Goal: Task Accomplishment & Management: Manage account settings

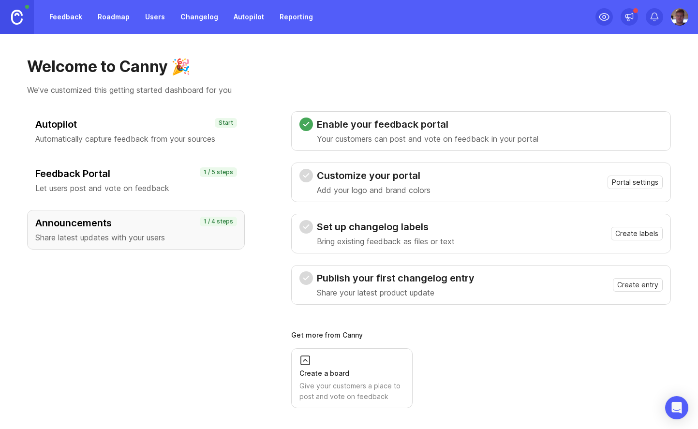
click at [460, 124] on h3 "Enable your feedback portal" at bounding box center [428, 125] width 222 height 14
click at [627, 179] on span "Portal settings" at bounding box center [635, 183] width 46 height 10
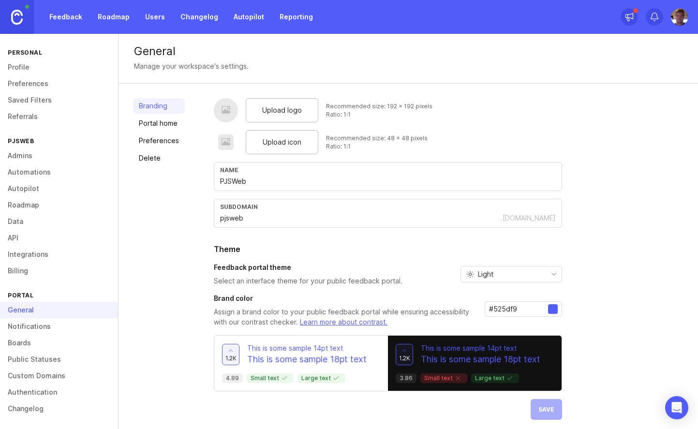
click at [295, 105] on span "Upload logo" at bounding box center [282, 110] width 40 height 11
click at [292, 110] on span "Upload logo" at bounding box center [282, 110] width 40 height 11
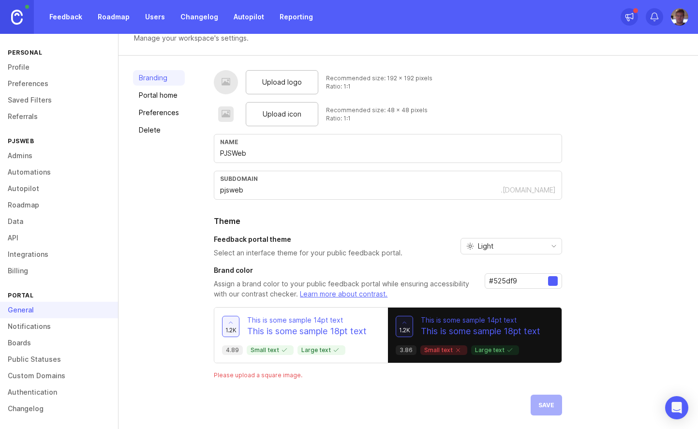
scroll to position [29, 0]
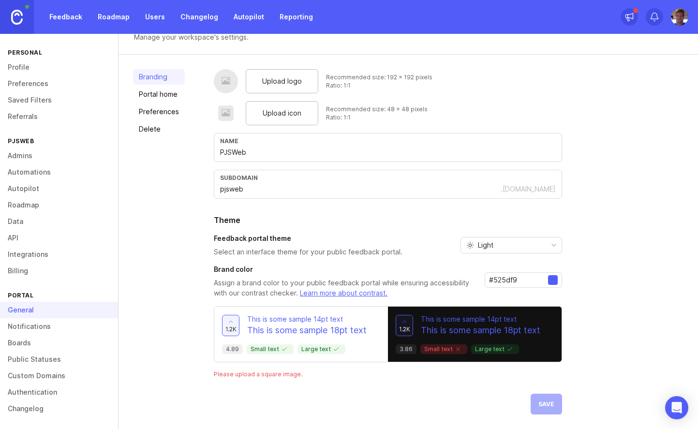
click at [595, 290] on div "Upload logo Recommended size: 192 x 192 pixels Ratio: 1:1 Upload icon Recommend…" at bounding box center [449, 241] width 470 height 345
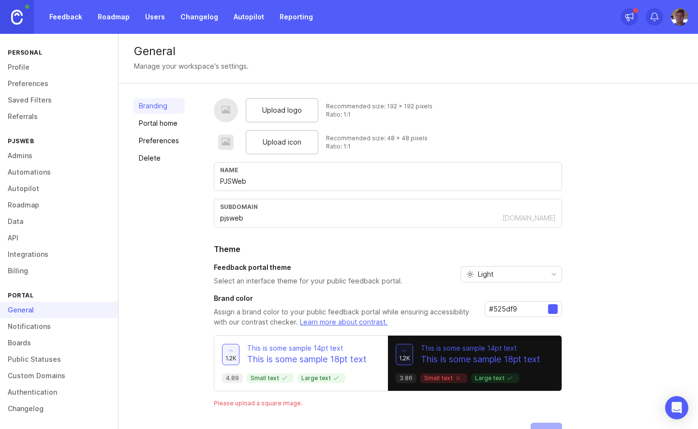
click at [165, 123] on link "Portal home" at bounding box center [159, 123] width 52 height 15
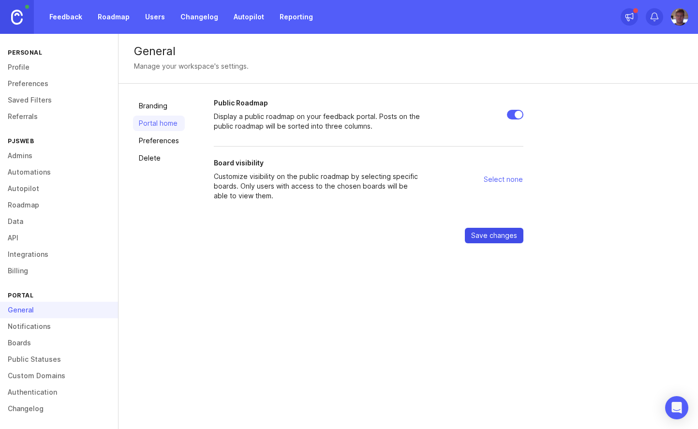
click at [487, 240] on button "Save changes" at bounding box center [494, 235] width 59 height 15
click at [507, 177] on span "Select none" at bounding box center [503, 180] width 39 height 10
click at [503, 178] on span "Select none" at bounding box center [503, 180] width 39 height 10
click at [502, 177] on span "Select none" at bounding box center [503, 180] width 39 height 10
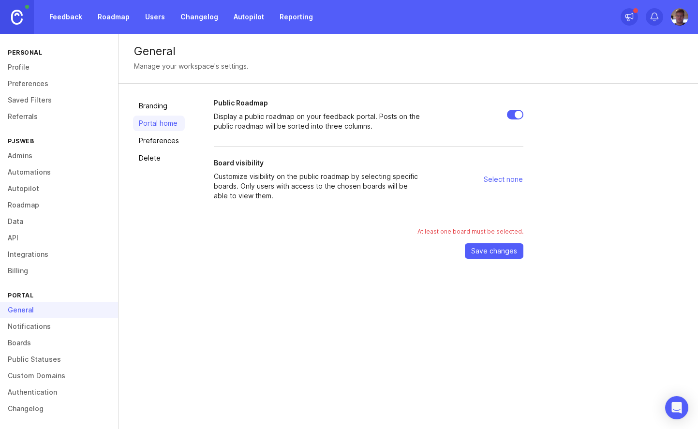
click at [306, 176] on p "Customize visibility on the public roadmap by selecting specific boards. Only u…" at bounding box center [318, 186] width 209 height 29
click at [174, 142] on link "Preferences" at bounding box center [159, 140] width 52 height 15
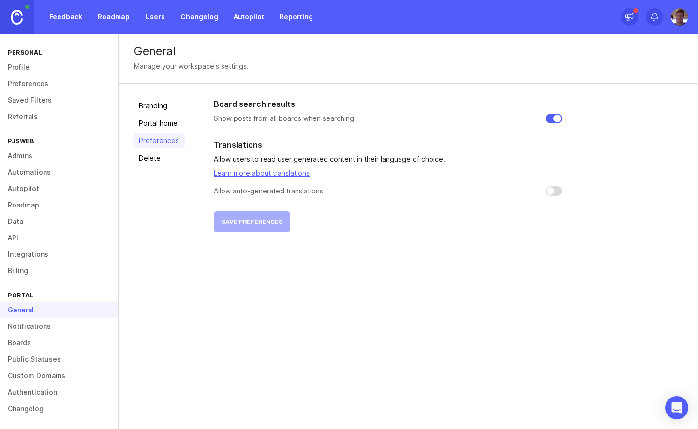
click at [164, 159] on link "Delete" at bounding box center [159, 157] width 52 height 15
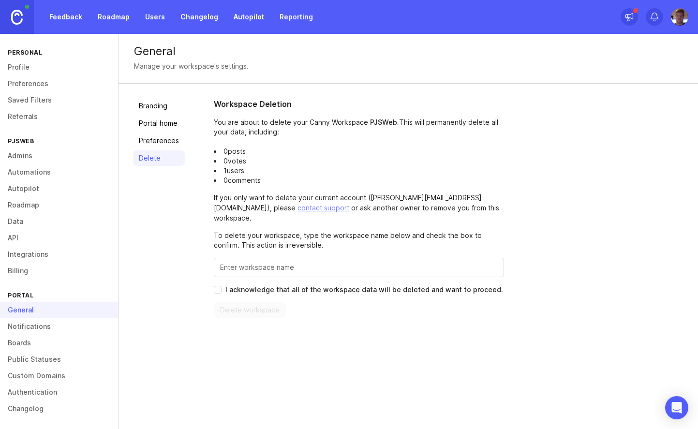
click at [160, 103] on link "Branding" at bounding box center [159, 105] width 52 height 15
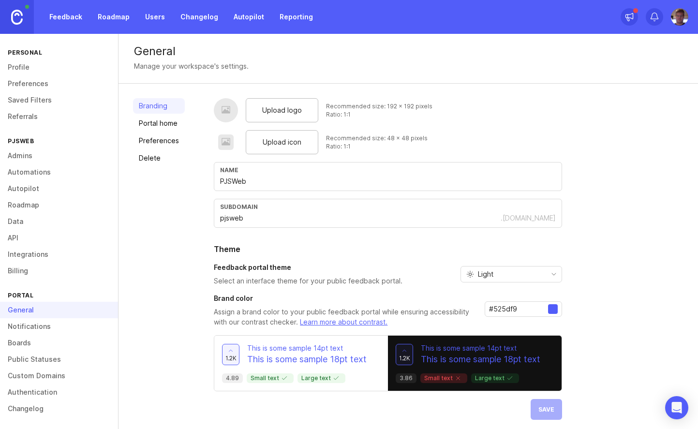
click at [171, 123] on link "Portal home" at bounding box center [159, 123] width 52 height 15
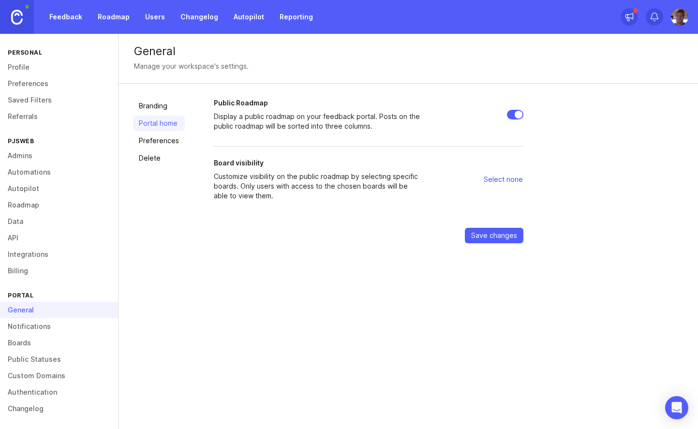
click at [502, 179] on span "Select none" at bounding box center [503, 180] width 39 height 10
click at [505, 236] on span "Save changes" at bounding box center [494, 236] width 46 height 10
click at [43, 342] on link "Boards" at bounding box center [59, 343] width 118 height 16
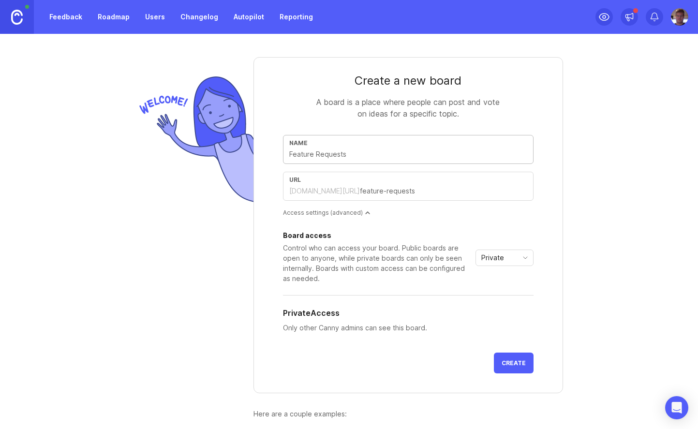
click at [425, 152] on input "text" at bounding box center [408, 154] width 238 height 11
type input "C"
type input "c"
type input "Co"
type input "co"
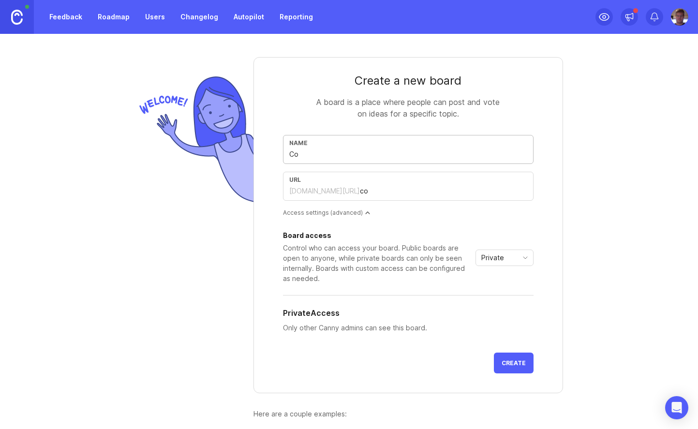
type input "Cor"
type input "cor"
type input "Core"
type input "core"
type input "Coreo"
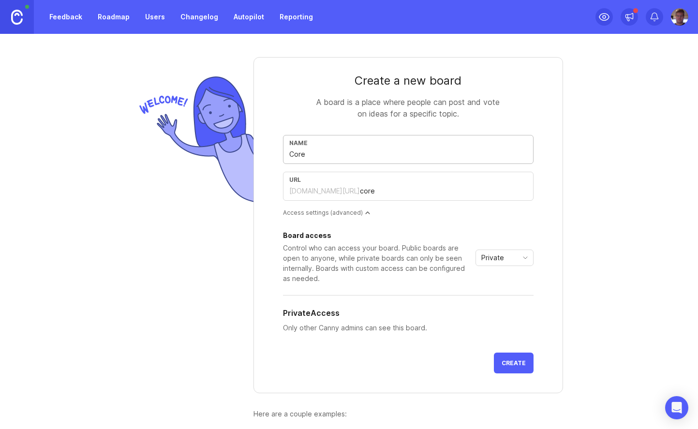
type input "coreo"
type input "Coreo F"
type input "coreo-f"
type input "Coreo Fr"
type input "coreo-fr"
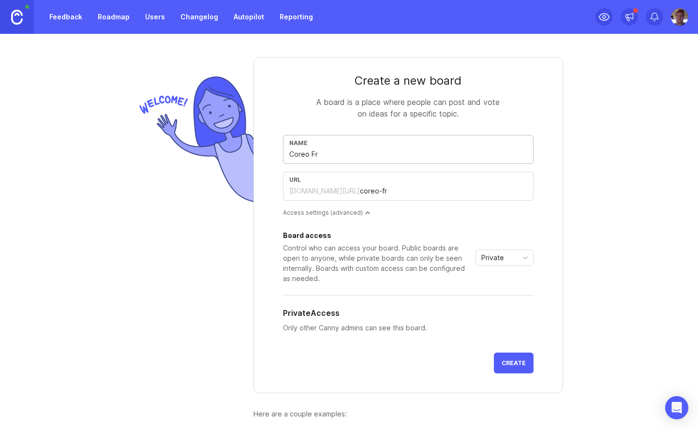
type input "Coreo Fre"
type input "coreo-fre"
type input "Coreo Frea"
type input "coreo-frea"
type input "Coreo Freat"
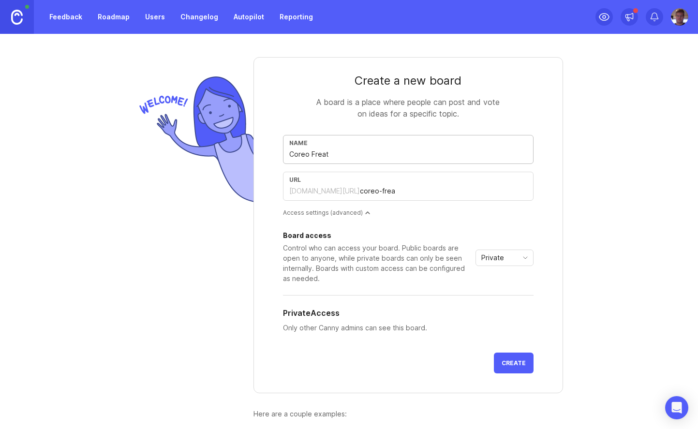
type input "coreo-freat"
type input "Coreo Freatu"
type input "coreo-freatu"
type input "Coreo Freat"
type input "coreo-freat"
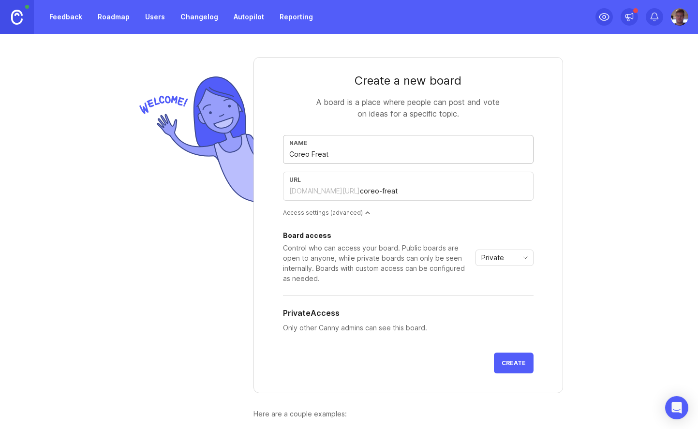
type input "Coreo Frea"
type input "coreo-frea"
type input "Coreo Fre"
type input "coreo-fre"
type input "Coreo Fr"
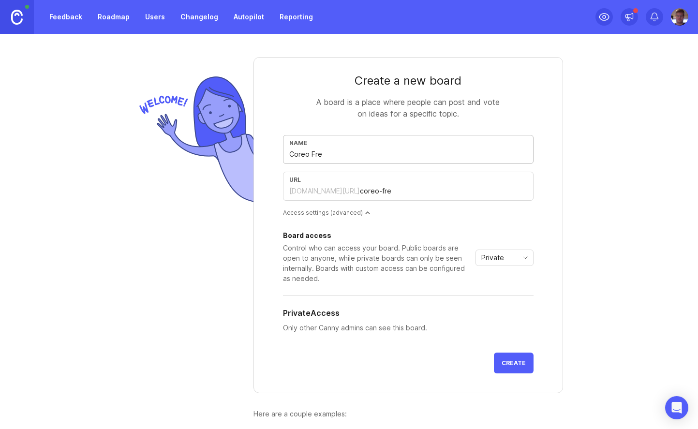
type input "coreo-fr"
type input "Coreo F"
type input "coreo-f"
type input "Coreo Fe"
type input "coreo-fe"
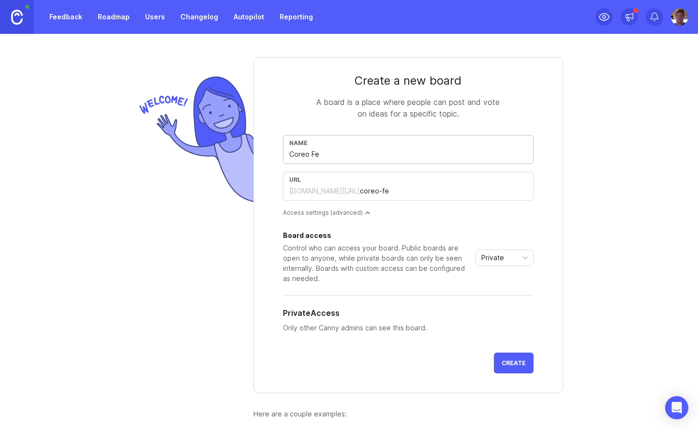
type input "Coreo Fea"
type input "coreo-fea"
type input "Coreo Feat"
type input "coreo-feat"
type input "Coreo Featu"
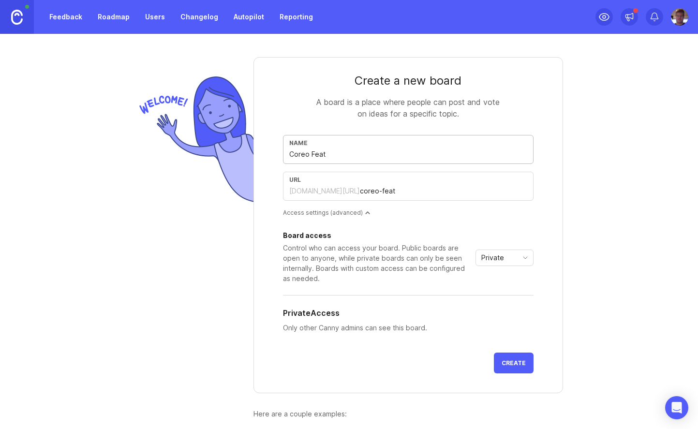
type input "coreo-featu"
type input "Coreo Featur"
type input "coreo-featur"
type input "Coreo Feature"
type input "coreo-feature"
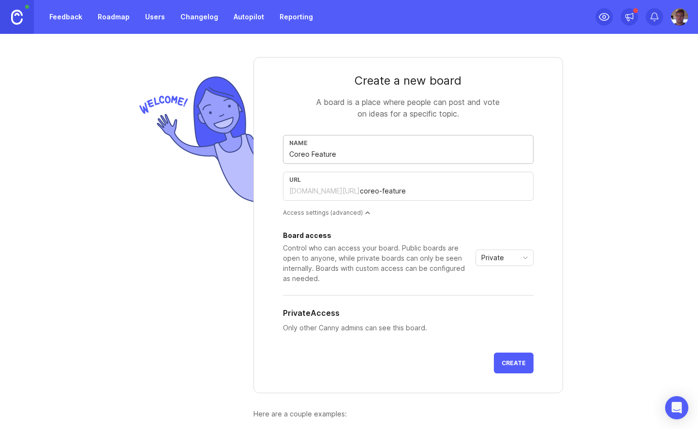
type input "Coreo Feature R"
type input "coreo-feature-r"
type input "Coreo Feature Re"
type input "coreo-feature-re"
type input "Coreo Feature Req"
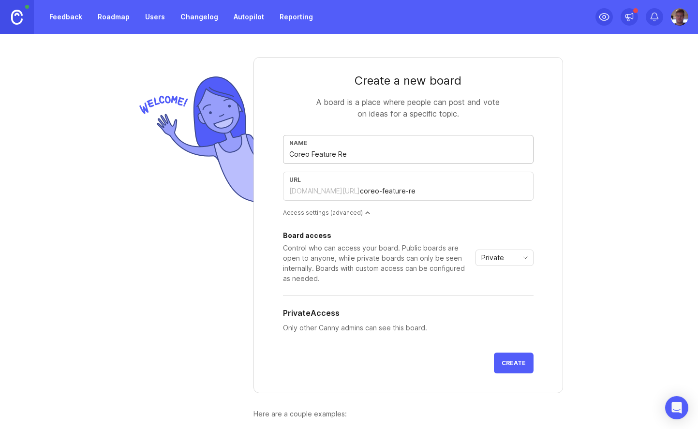
type input "coreo-feature-req"
type input "Coreo Feature Requ"
type input "coreo-feature-requ"
type input "Coreo Feature Reque"
type input "coreo-feature-reque"
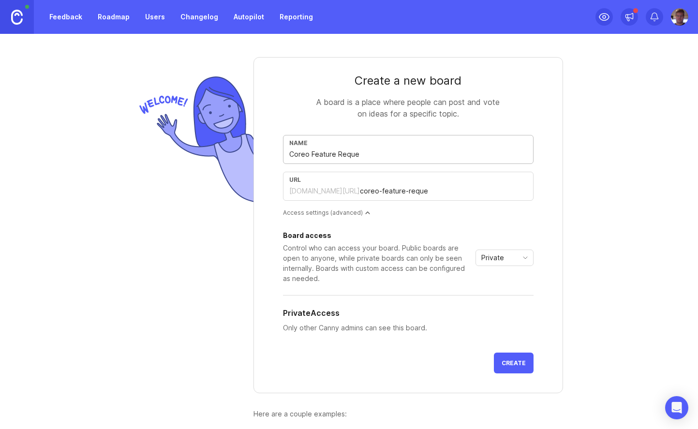
type input "Coreo Feature Reques"
type input "coreo-feature-reques"
type input "Coreo Feature Request"
type input "coreo-feature-request"
type input "Coreo Feature Requests"
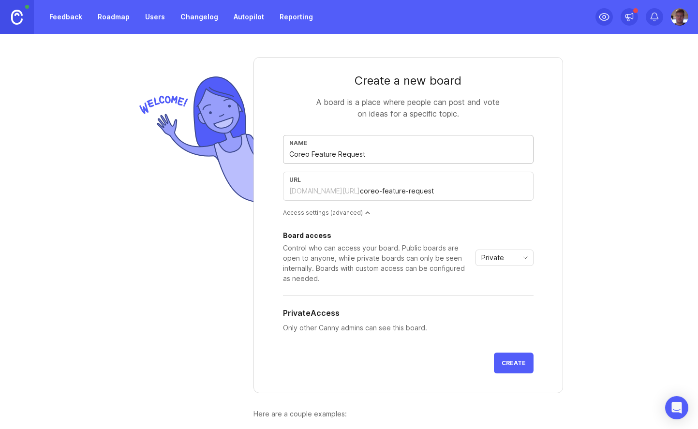
type input "coreo-feature-requests"
type input "Coreo Feature Requests"
click at [519, 258] on icon "toggle icon" at bounding box center [525, 258] width 15 height 8
click at [513, 291] on li "Public" at bounding box center [504, 293] width 57 height 16
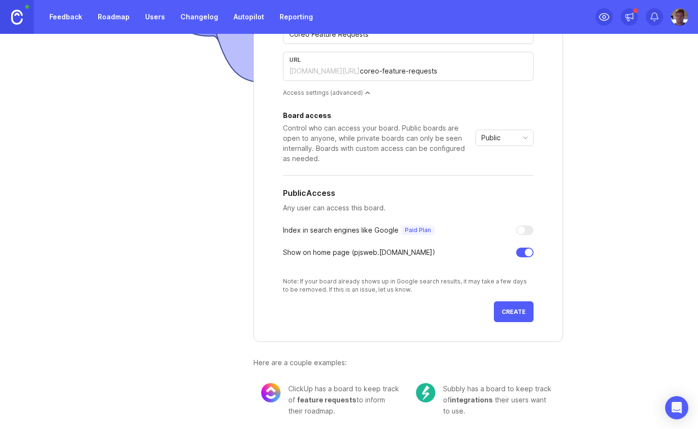
scroll to position [123, 0]
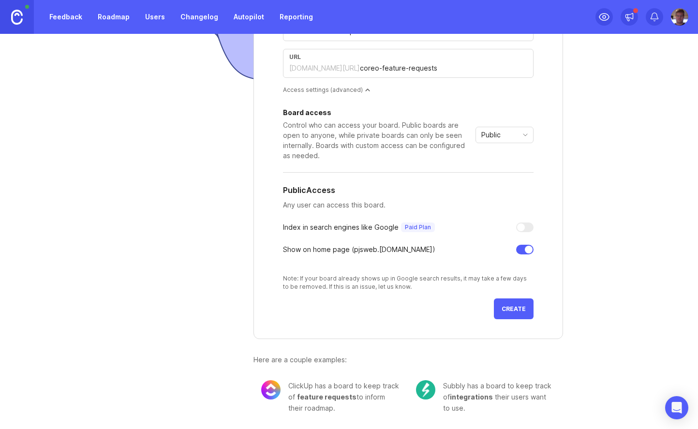
click at [514, 308] on span "Create" at bounding box center [514, 308] width 24 height 7
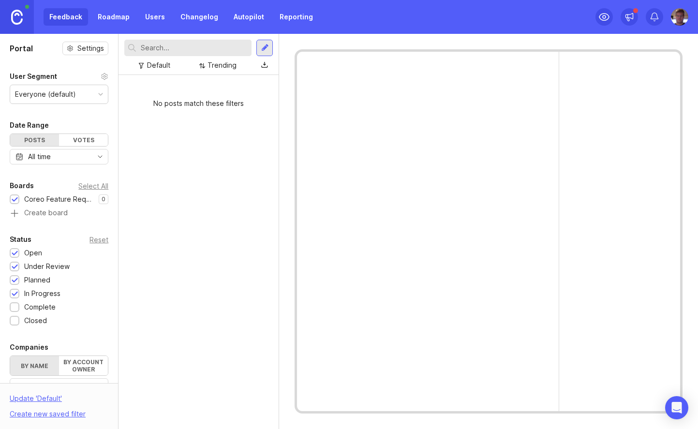
click at [19, 14] on img at bounding box center [17, 17] width 12 height 15
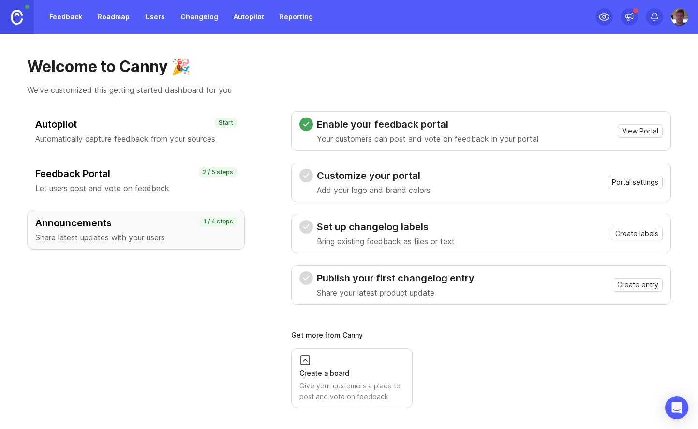
click at [624, 184] on span "Portal settings" at bounding box center [635, 183] width 46 height 10
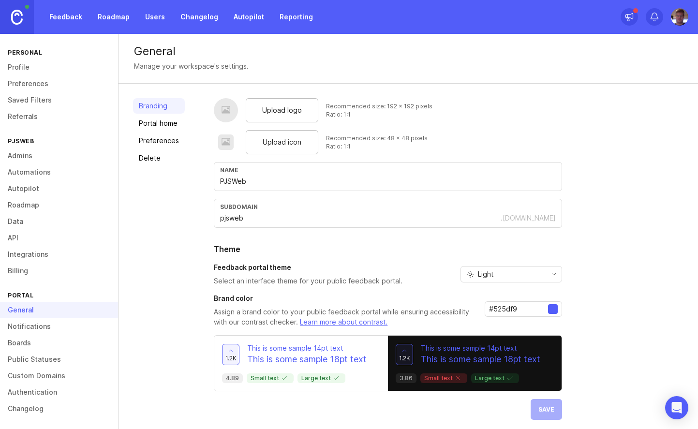
click at [171, 122] on link "Portal home" at bounding box center [159, 123] width 52 height 15
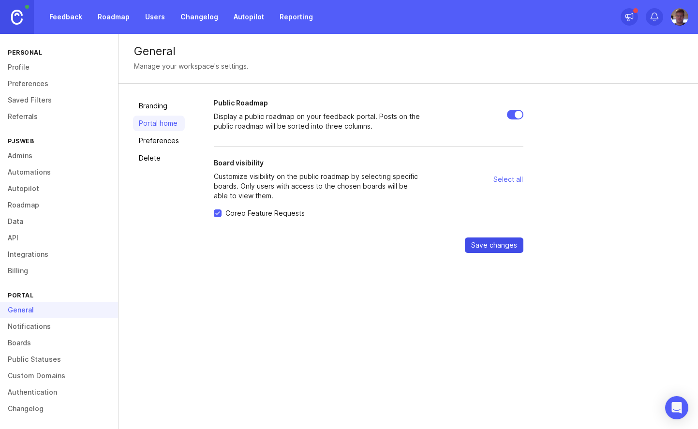
click at [500, 245] on span "Save changes" at bounding box center [494, 245] width 46 height 10
click at [152, 143] on link "Preferences" at bounding box center [159, 140] width 52 height 15
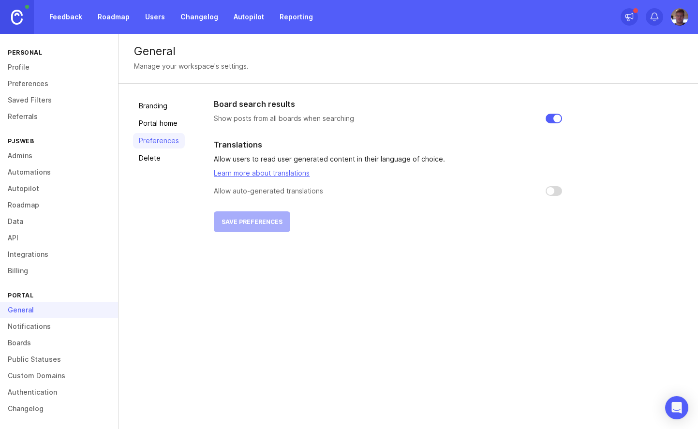
click at [39, 342] on link "Boards" at bounding box center [59, 343] width 118 height 16
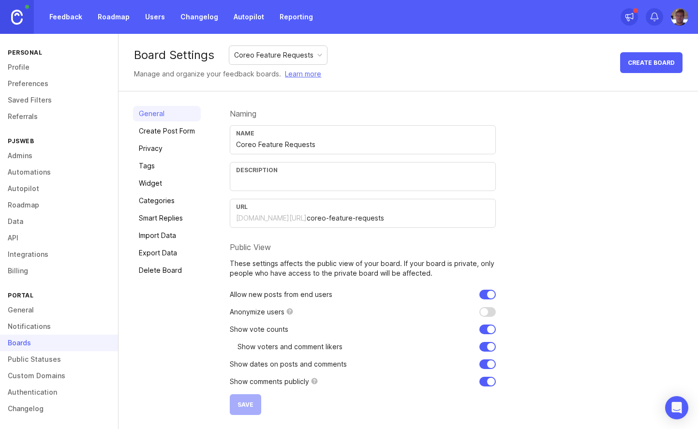
scroll to position [0, 0]
click at [174, 126] on link "Create Post Form" at bounding box center [167, 130] width 68 height 15
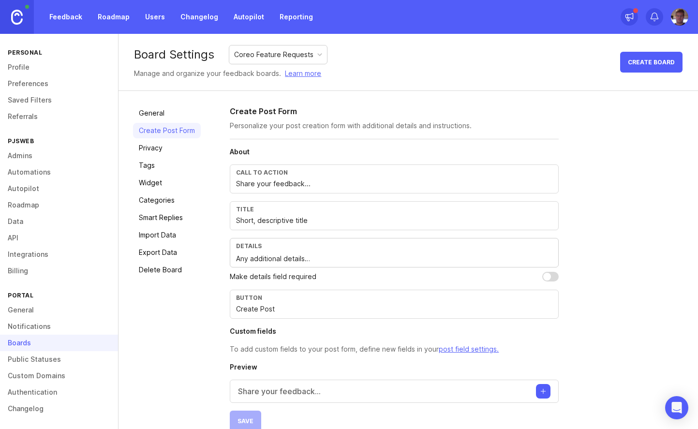
scroll to position [17, 0]
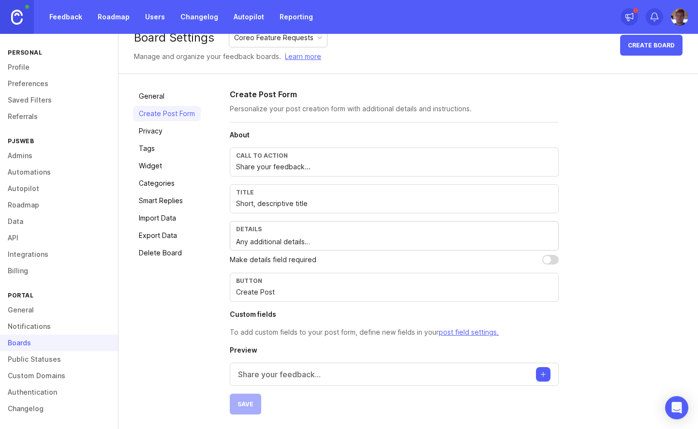
click at [547, 375] on button "Create post" at bounding box center [543, 374] width 15 height 15
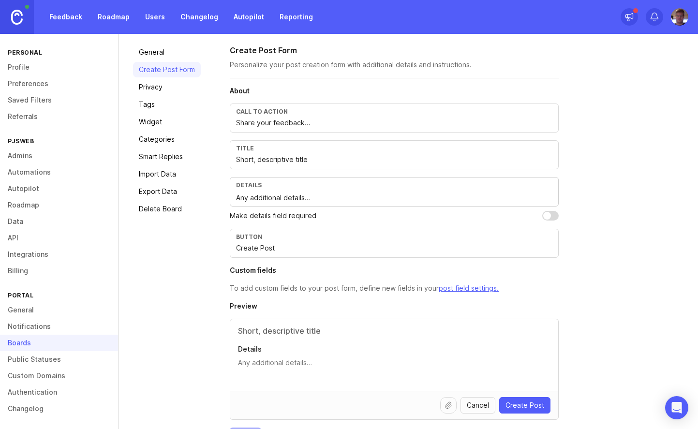
scroll to position [95, 0]
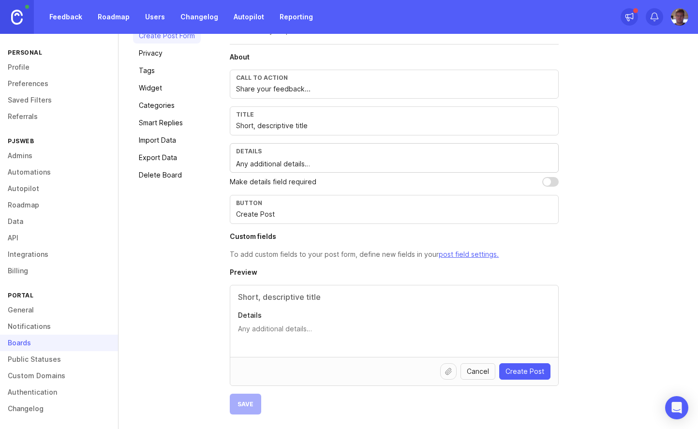
click at [46, 357] on link "Public Statuses" at bounding box center [59, 359] width 118 height 16
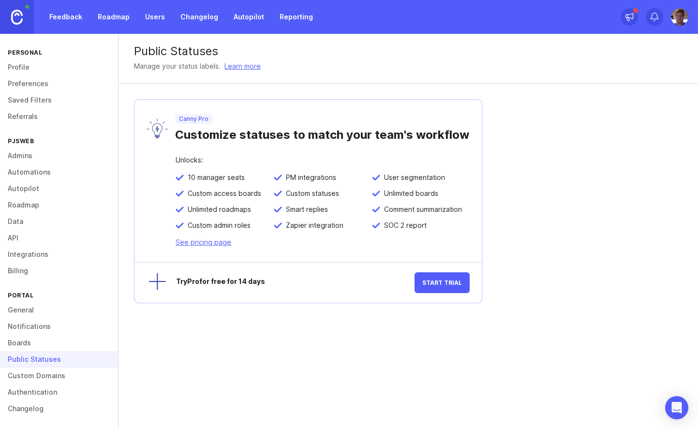
click at [45, 373] on link "Custom Domains" at bounding box center [59, 376] width 118 height 16
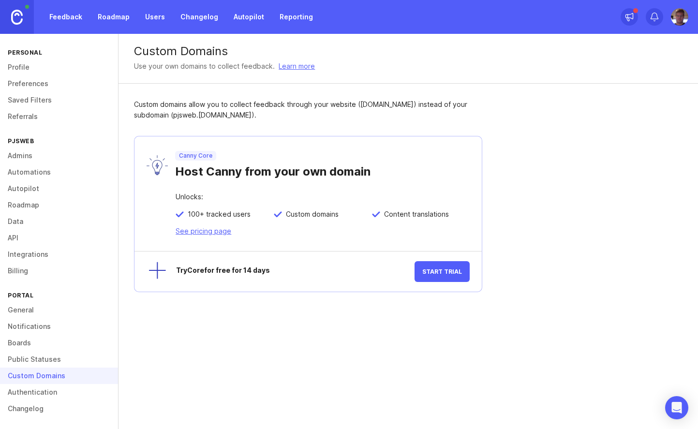
click at [47, 392] on link "Authentication" at bounding box center [59, 392] width 118 height 16
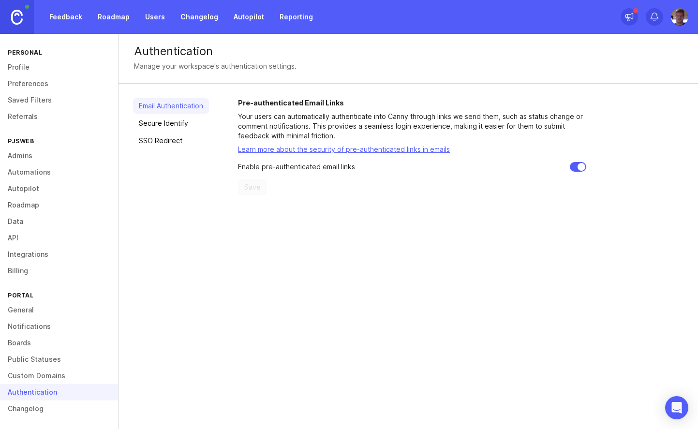
click at [46, 406] on link "Changelog" at bounding box center [59, 409] width 118 height 16
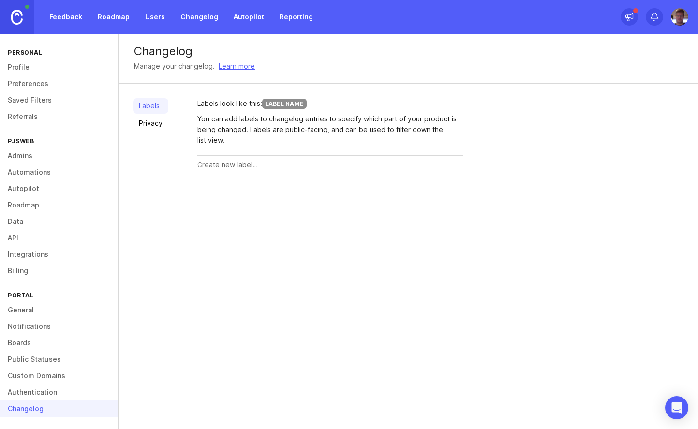
click at [27, 173] on link "Automations" at bounding box center [59, 172] width 118 height 16
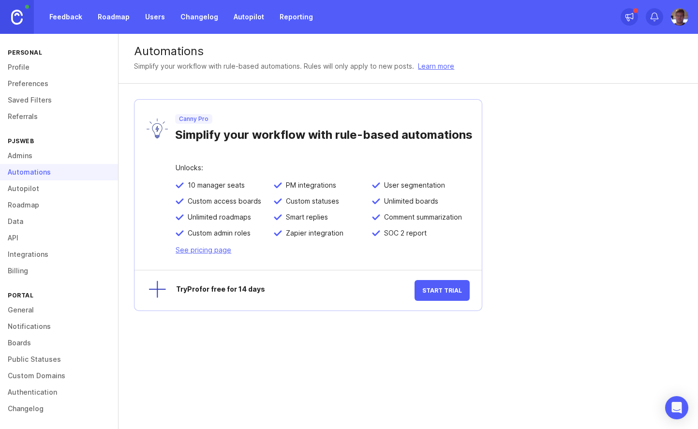
click at [29, 189] on link "Autopilot" at bounding box center [59, 188] width 118 height 16
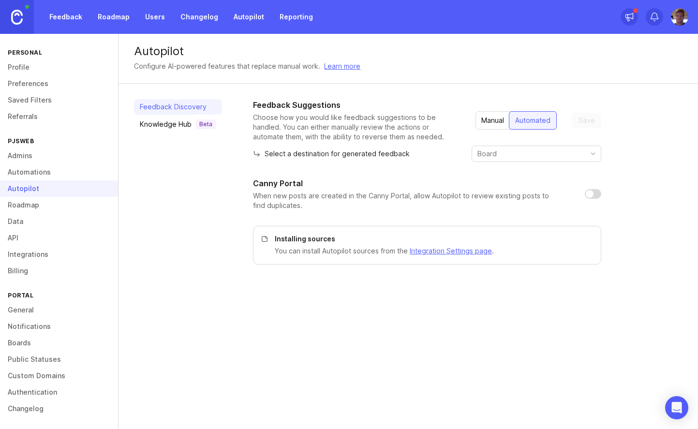
click at [33, 221] on link "Data" at bounding box center [59, 221] width 118 height 16
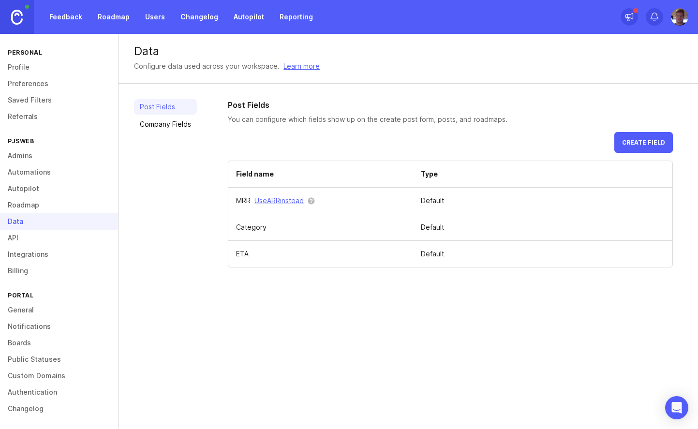
click at [25, 240] on link "API" at bounding box center [59, 238] width 118 height 16
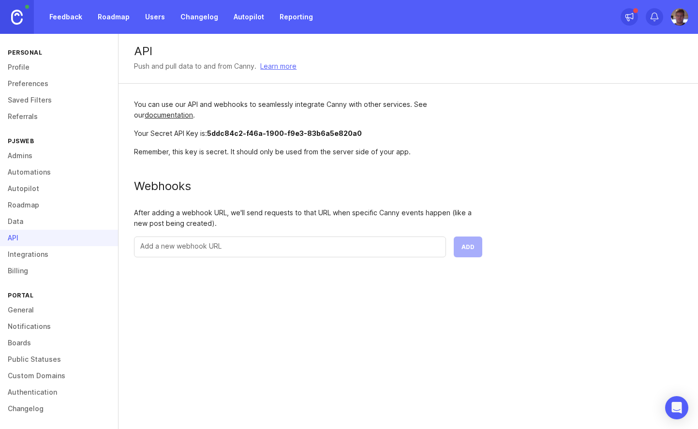
click at [32, 253] on link "Integrations" at bounding box center [59, 254] width 118 height 16
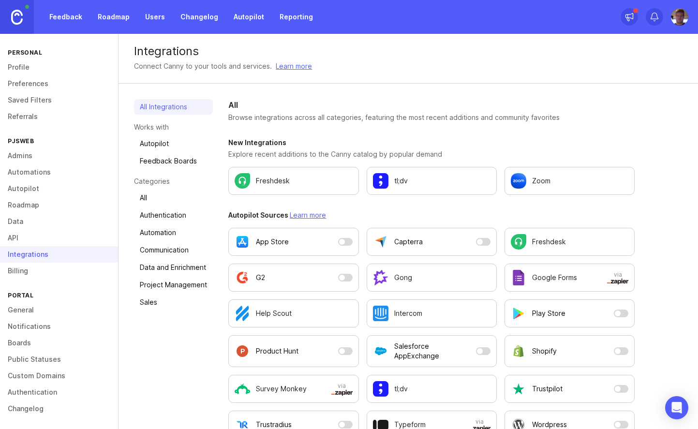
click at [289, 180] on div "Freshdesk" at bounding box center [294, 180] width 118 height 15
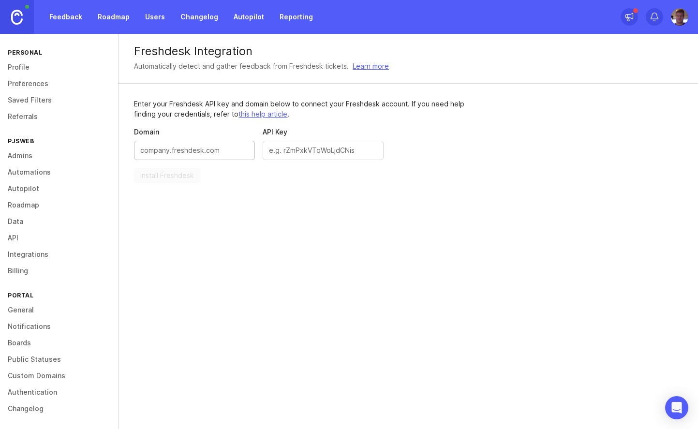
click at [210, 148] on input "Domain" at bounding box center [194, 150] width 108 height 11
paste input "https://natapp.freshdesk.com/"
type input "natapp.freshdesk.com/"
click at [239, 113] on link "this help article" at bounding box center [263, 114] width 49 height 8
click at [294, 157] on div at bounding box center [323, 150] width 121 height 19
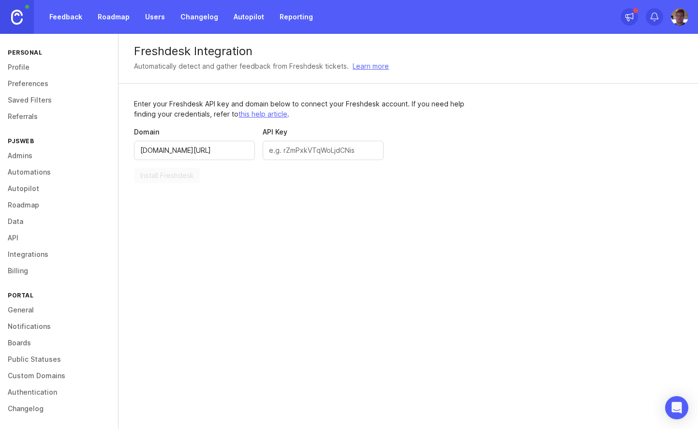
click at [294, 156] on input "API Key" at bounding box center [323, 150] width 108 height 11
paste input "iB3LbR9MQGWzTi0IHwpN"
type input "iB3LbR9MQGWzTi0IHwpN"
click at [194, 176] on span "Install Freshdesk" at bounding box center [167, 176] width 54 height 10
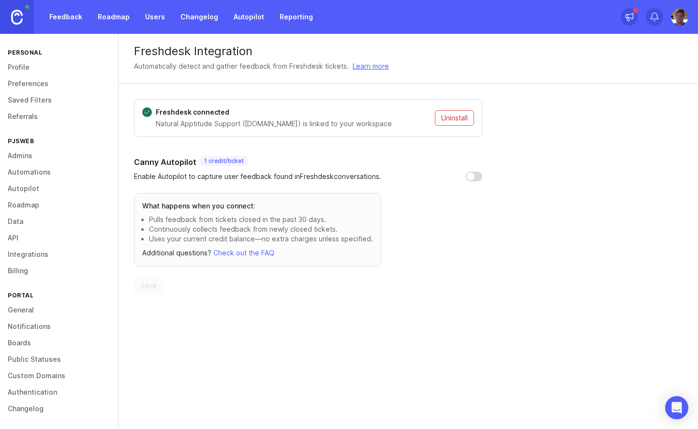
click at [477, 179] on input "checkbox" at bounding box center [474, 177] width 16 height 10
checkbox input "true"
click at [147, 284] on span "Save" at bounding box center [148, 286] width 16 height 10
click at [24, 270] on link "Billing" at bounding box center [59, 271] width 118 height 16
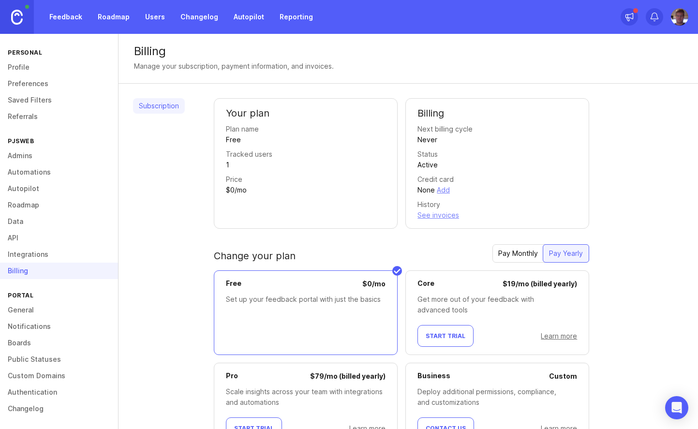
click at [38, 251] on link "Integrations" at bounding box center [59, 254] width 118 height 16
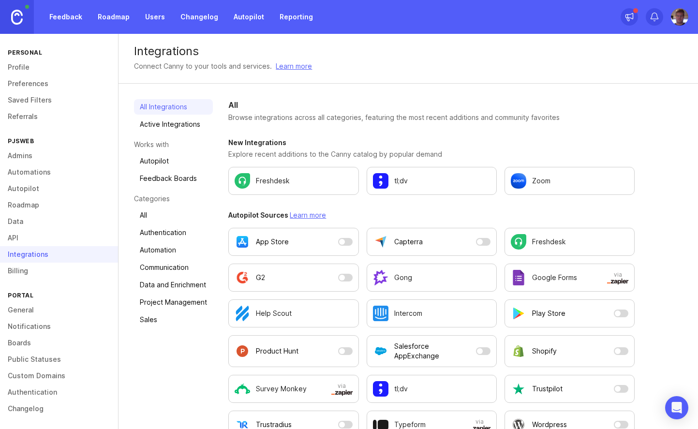
click at [39, 343] on link "Boards" at bounding box center [59, 343] width 118 height 16
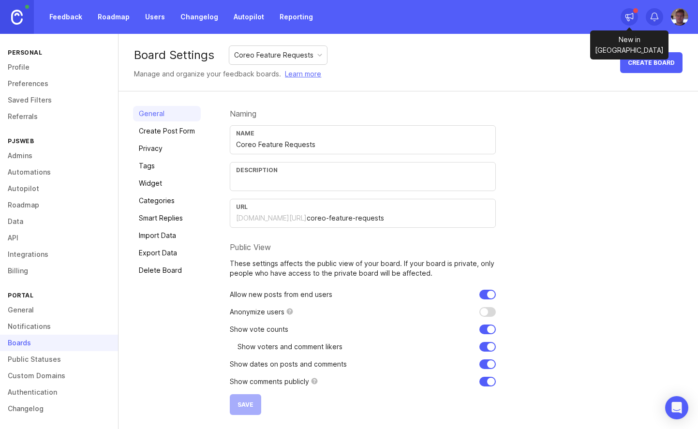
click at [630, 17] on icon at bounding box center [630, 17] width 10 height 10
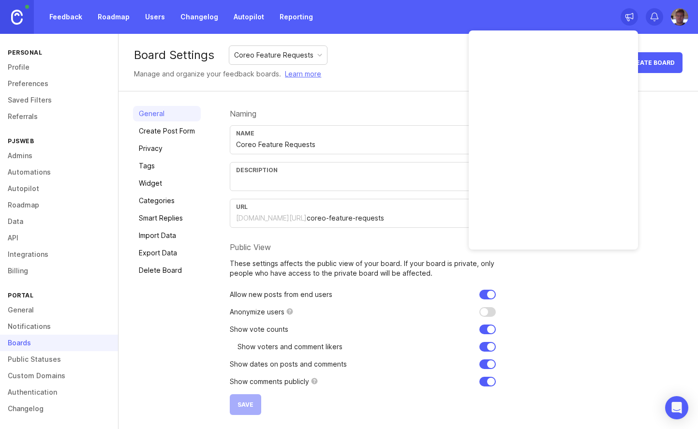
click at [630, 17] on icon at bounding box center [630, 17] width 10 height 10
click at [486, 310] on input "checkbox" at bounding box center [488, 312] width 16 height 10
checkbox input "false"
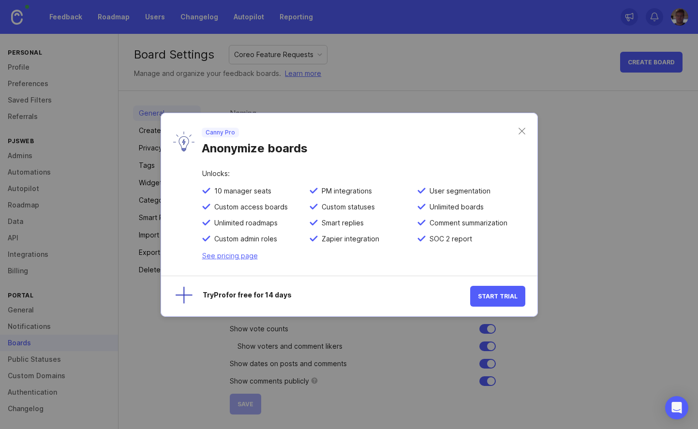
click at [522, 134] on div "Canny Pro Anonymize boards" at bounding box center [349, 141] width 376 height 57
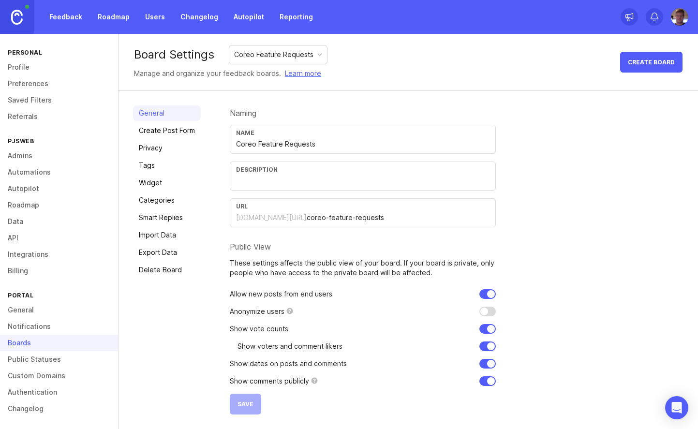
click at [162, 149] on link "Privacy" at bounding box center [167, 147] width 68 height 15
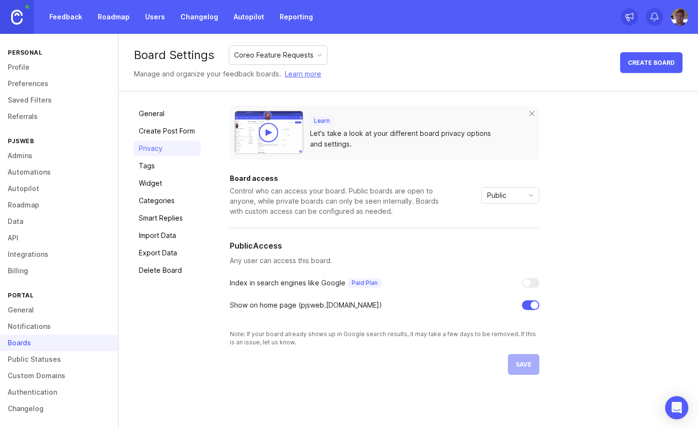
click at [505, 197] on span "Public" at bounding box center [496, 195] width 19 height 11
click at [513, 245] on span "Custom" at bounding box center [502, 246] width 28 height 11
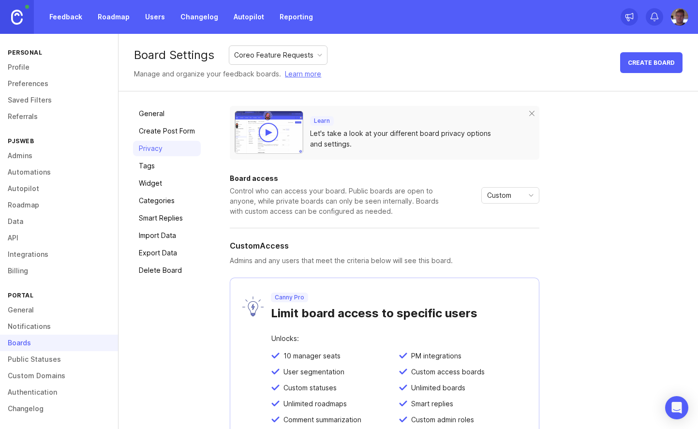
click at [517, 197] on div "Custom" at bounding box center [503, 195] width 42 height 15
click at [510, 230] on span "Public" at bounding box center [499, 230] width 23 height 11
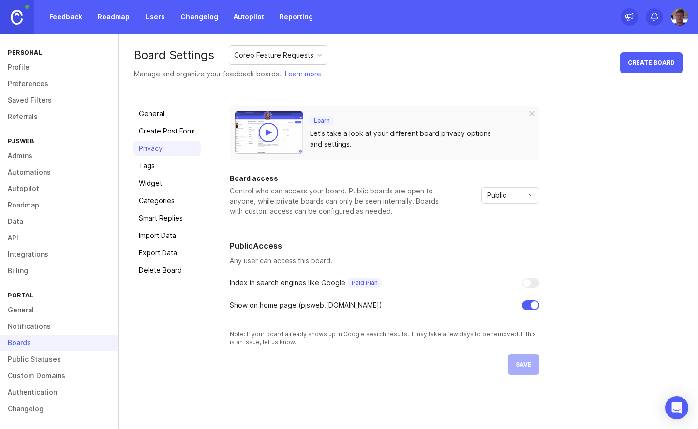
click at [178, 220] on link "Smart Replies" at bounding box center [167, 217] width 68 height 15
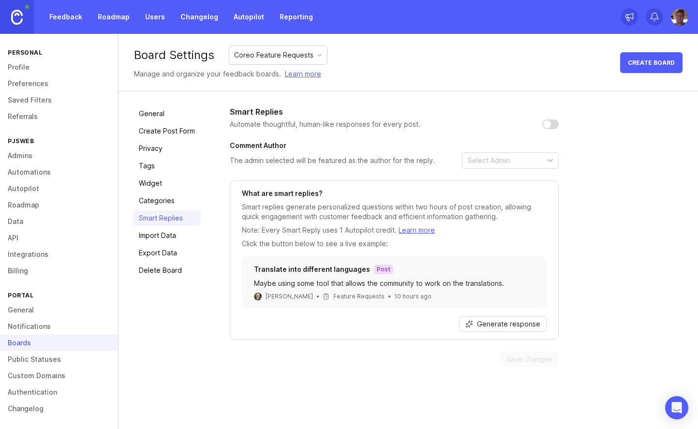
click at [551, 127] on input "checkbox" at bounding box center [550, 125] width 16 height 10
checkbox input "false"
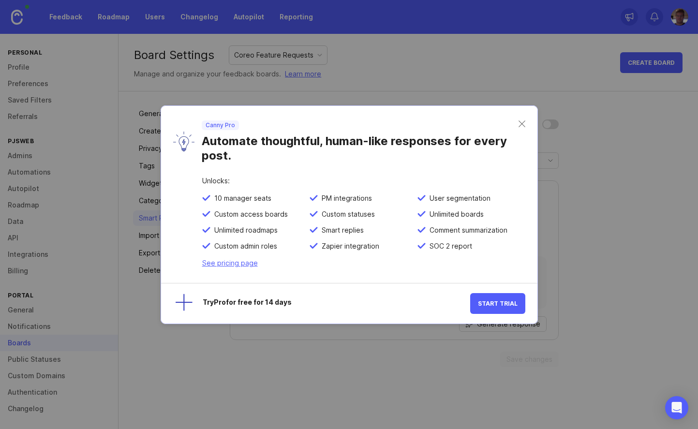
click at [528, 125] on div "Canny Pro Automate thoughtful, human-like responses for every post." at bounding box center [349, 142] width 376 height 72
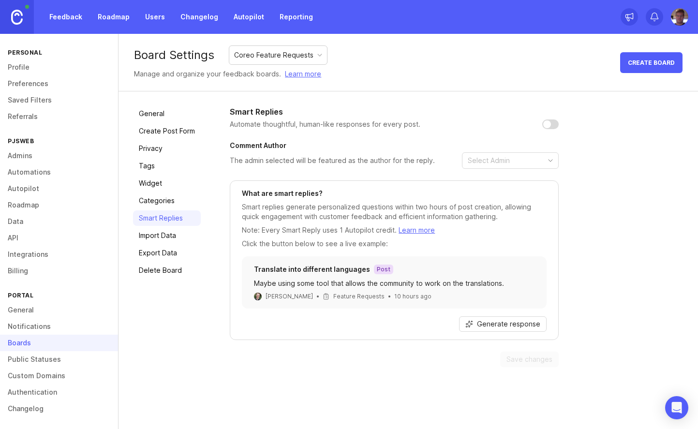
click at [157, 184] on link "Widget" at bounding box center [167, 183] width 68 height 15
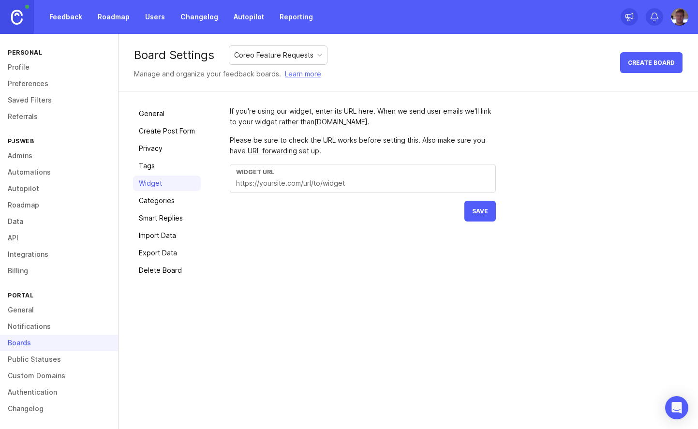
click at [156, 204] on link "Categories" at bounding box center [167, 200] width 68 height 15
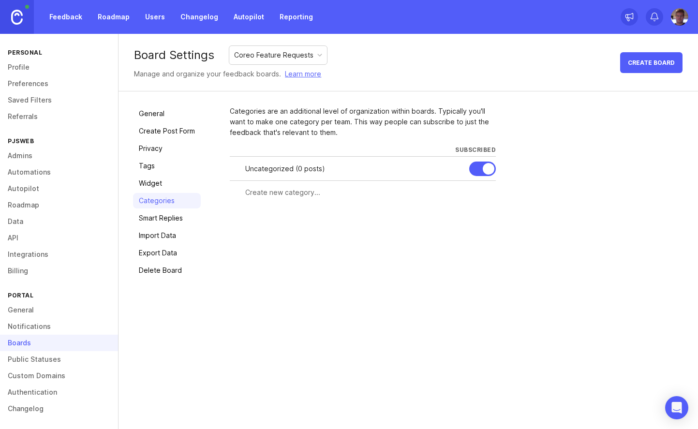
click at [308, 195] on input "text" at bounding box center [367, 192] width 245 height 11
type input "Coreo App"
click at [458, 202] on button "Create" at bounding box center [477, 210] width 38 height 17
type input "Coreo Admin Area"
click at [458, 226] on button "Create" at bounding box center [477, 234] width 38 height 17
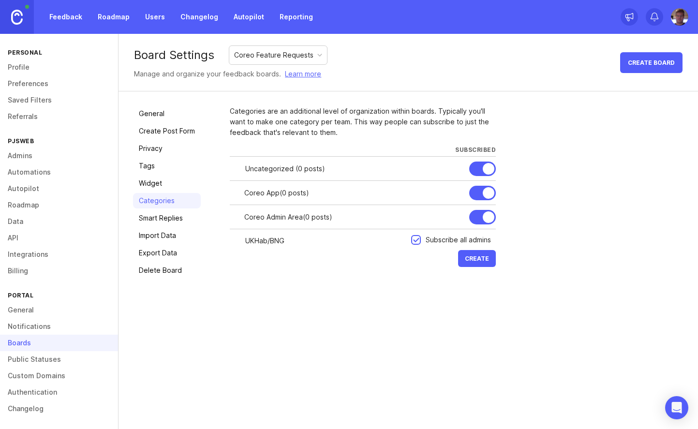
type input "UKHab/BNG"
click at [458, 250] on button "Create" at bounding box center [477, 258] width 38 height 17
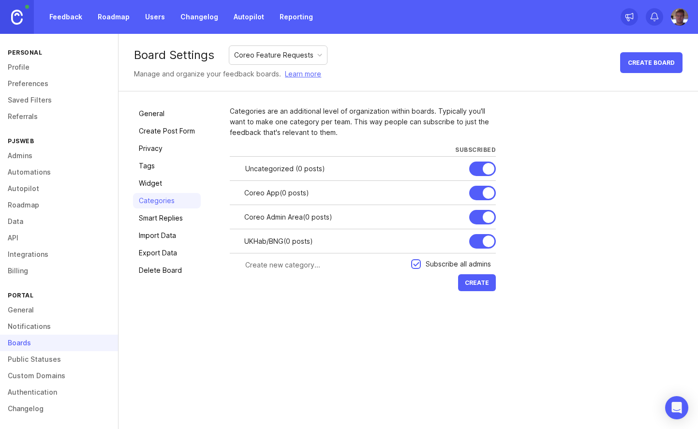
click at [483, 167] on div at bounding box center [489, 169] width 12 height 12
click at [46, 389] on link "Authentication" at bounding box center [59, 392] width 118 height 16
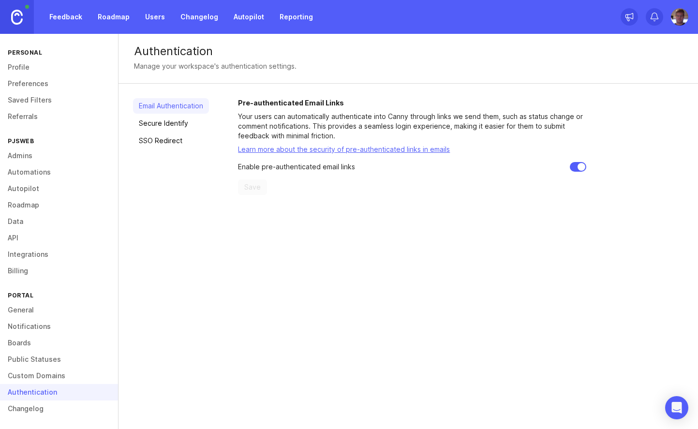
click at [173, 124] on link "Secure Identify" at bounding box center [171, 123] width 76 height 15
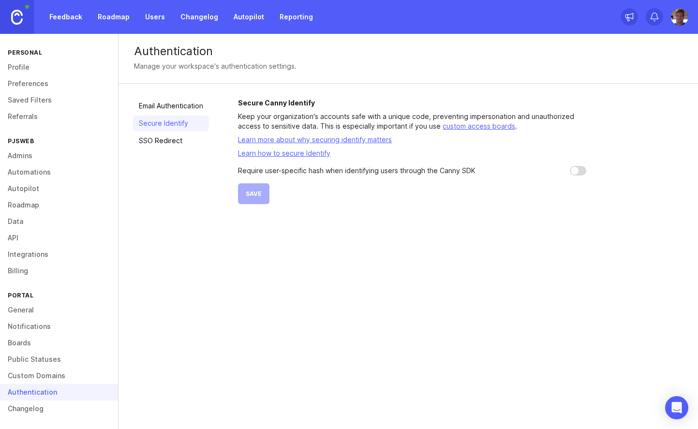
click at [172, 142] on link "SSO Redirect" at bounding box center [171, 140] width 76 height 15
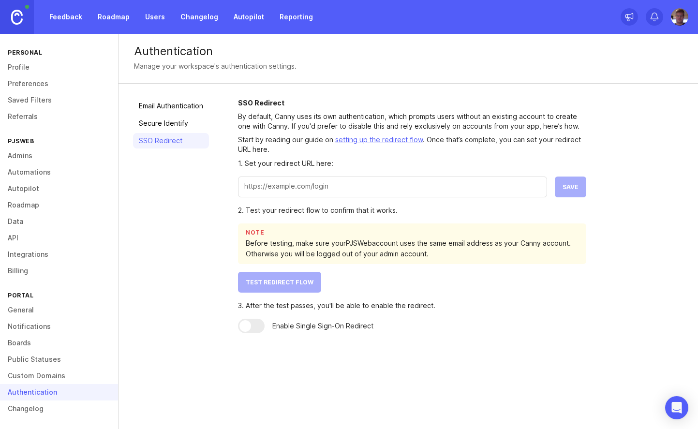
click at [41, 345] on link "Boards" at bounding box center [59, 343] width 118 height 16
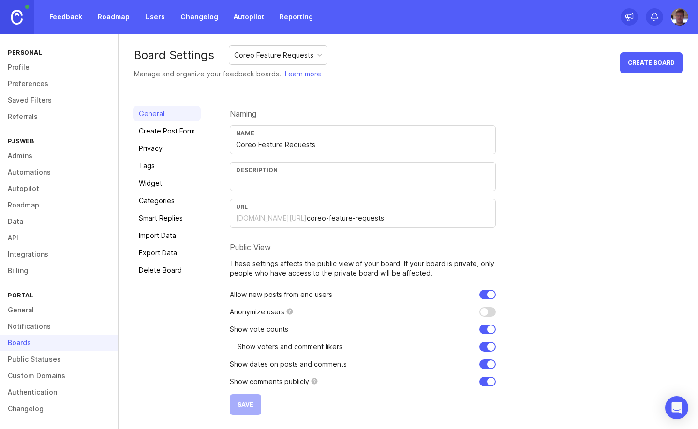
scroll to position [0, 0]
click at [169, 150] on link "Privacy" at bounding box center [167, 147] width 68 height 15
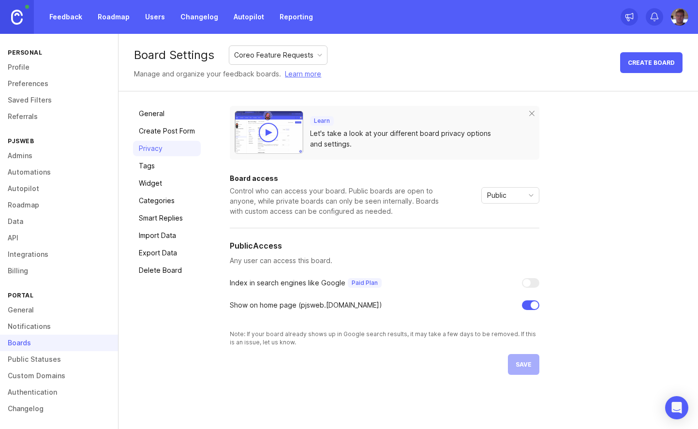
click at [299, 72] on link "Learn more" at bounding box center [303, 74] width 36 height 11
click at [21, 219] on link "Data" at bounding box center [59, 221] width 118 height 16
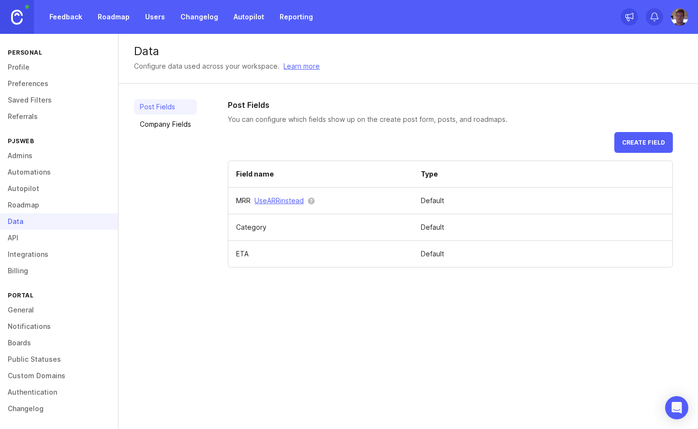
click at [31, 238] on link "API" at bounding box center [59, 238] width 118 height 16
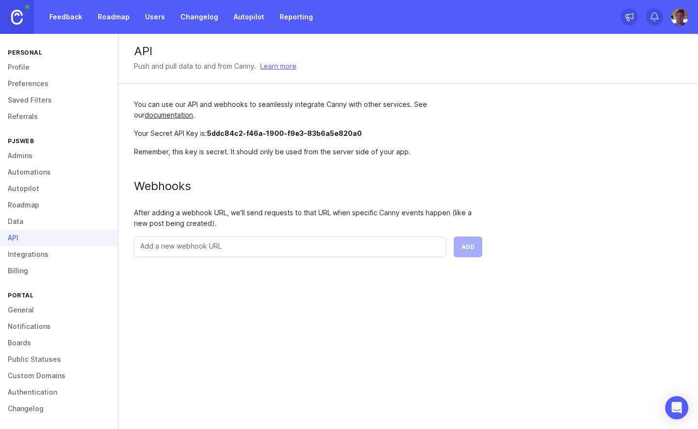
click at [39, 206] on link "Roadmap" at bounding box center [59, 205] width 118 height 16
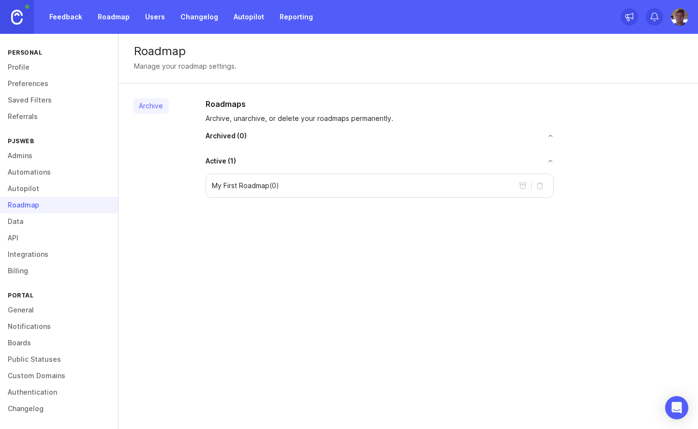
click at [43, 307] on link "General" at bounding box center [59, 310] width 118 height 16
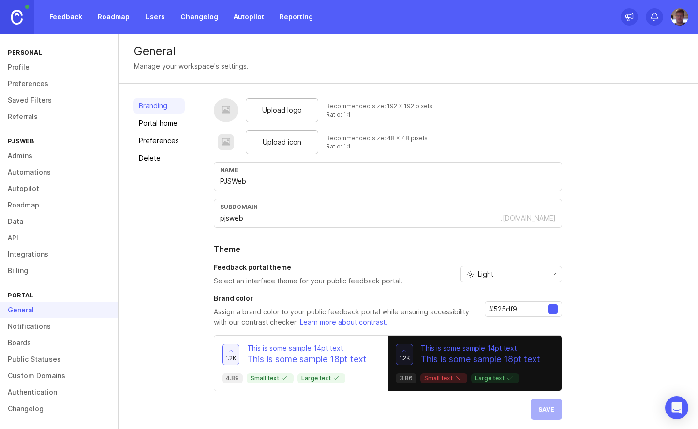
click at [51, 326] on link "Notifications" at bounding box center [59, 326] width 118 height 16
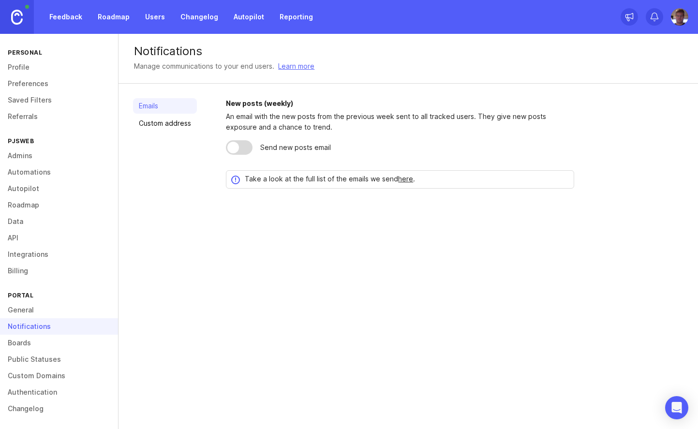
click at [67, 16] on link "Feedback" at bounding box center [66, 16] width 45 height 17
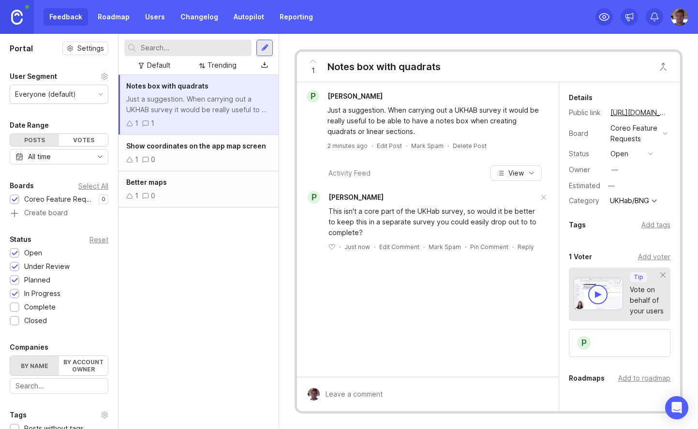
click at [165, 182] on span "Better maps" at bounding box center [146, 182] width 41 height 8
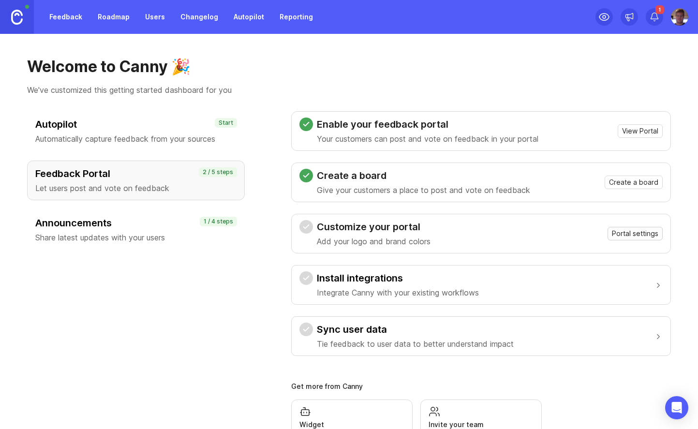
click at [650, 236] on span "Portal settings" at bounding box center [635, 234] width 46 height 10
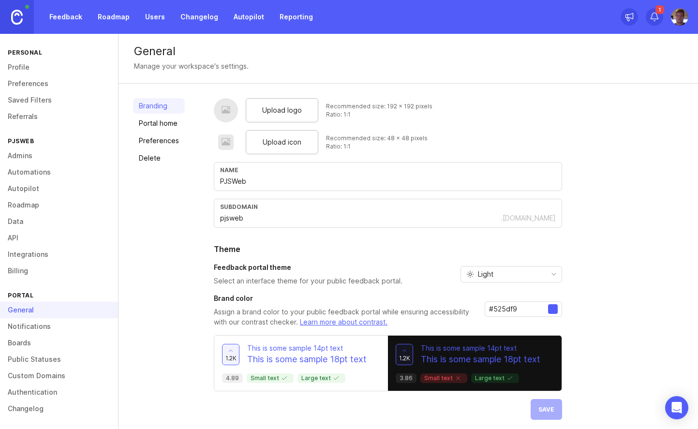
scroll to position [5, 0]
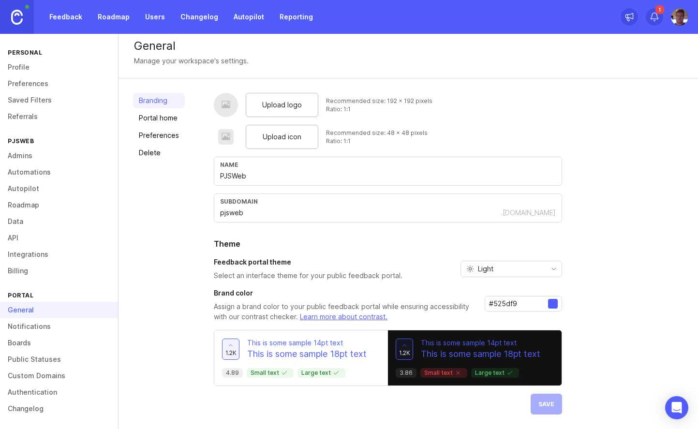
click at [520, 269] on div "Light" at bounding box center [503, 268] width 85 height 15
click at [516, 301] on li "Light" at bounding box center [510, 304] width 101 height 16
click at [162, 116] on link "Portal home" at bounding box center [159, 117] width 52 height 15
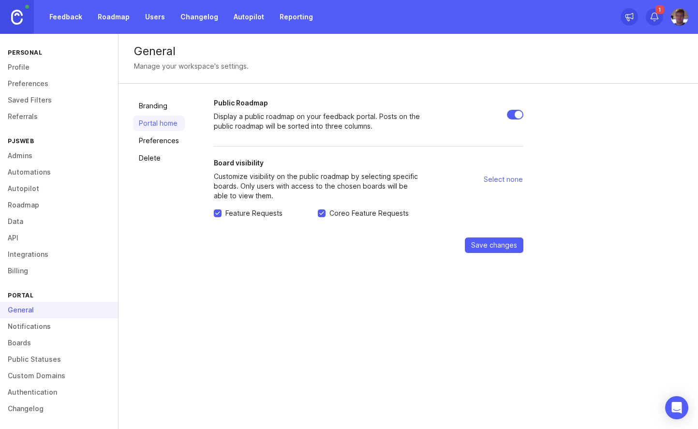
click at [164, 137] on link "Preferences" at bounding box center [159, 140] width 52 height 15
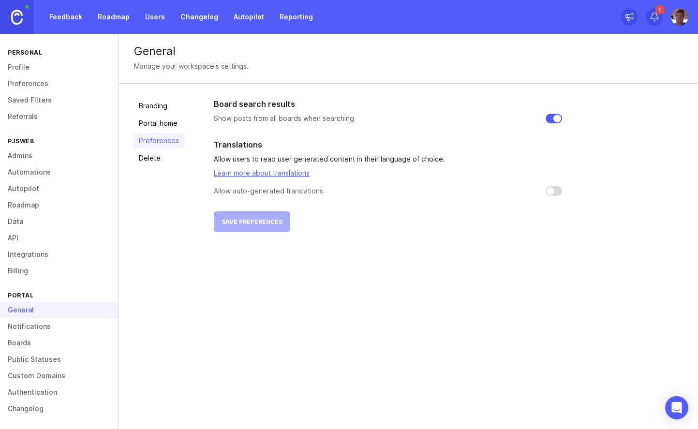
click at [155, 105] on link "Branding" at bounding box center [159, 105] width 52 height 15
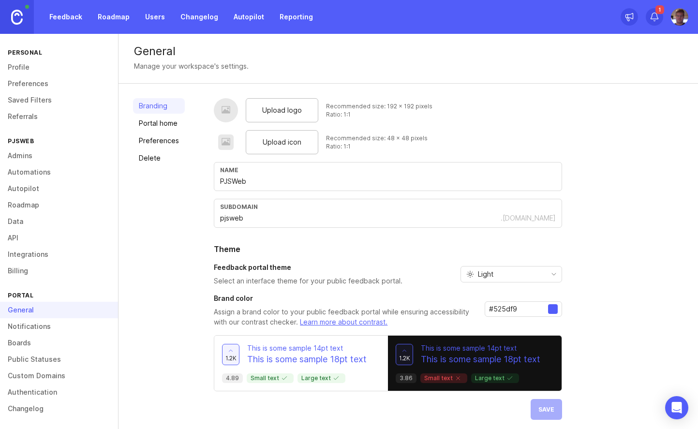
click at [79, 21] on link "Feedback" at bounding box center [66, 16] width 45 height 17
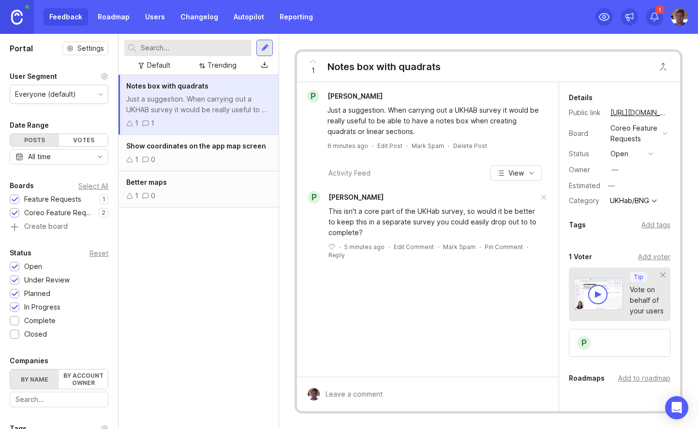
click at [106, 23] on link "Roadmap" at bounding box center [114, 16] width 44 height 17
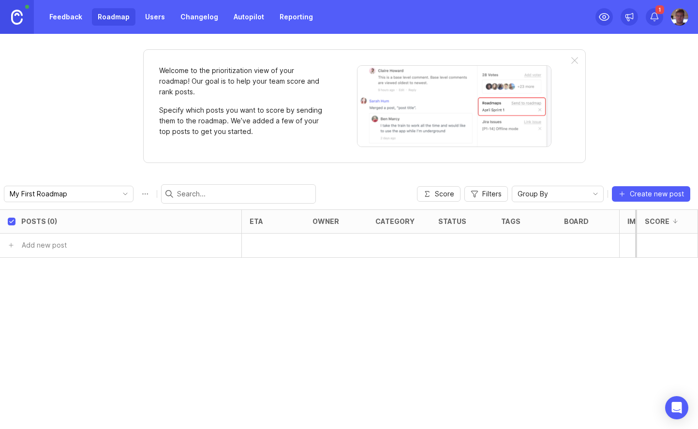
click at [245, 15] on link "Autopilot" at bounding box center [249, 16] width 42 height 17
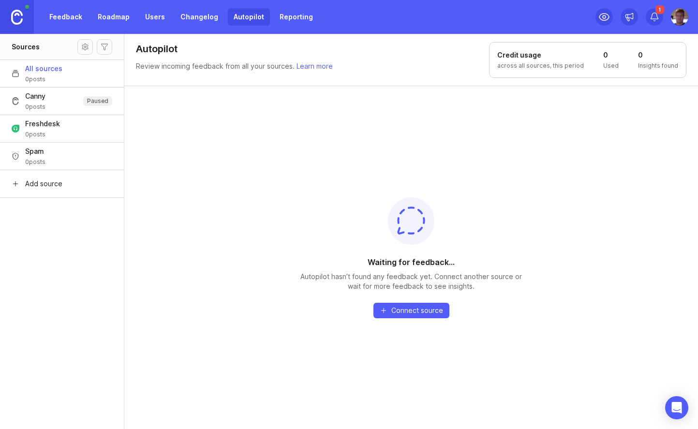
click at [62, 122] on button "Freshdesk 0 posts" at bounding box center [62, 129] width 124 height 28
click at [20, 21] on img at bounding box center [17, 17] width 12 height 15
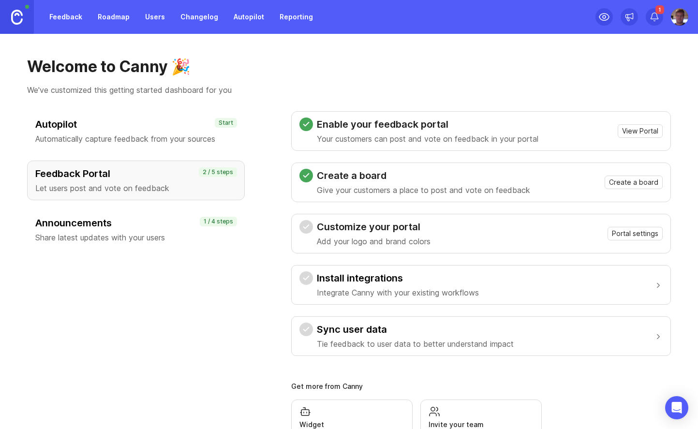
click at [417, 278] on h3 "Install integrations" at bounding box center [398, 278] width 162 height 14
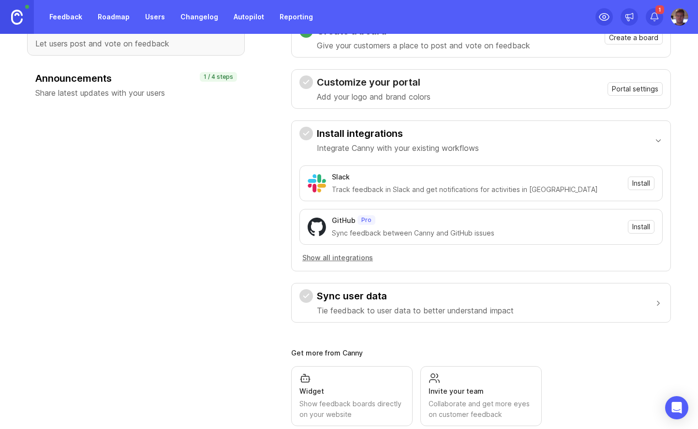
scroll to position [165, 0]
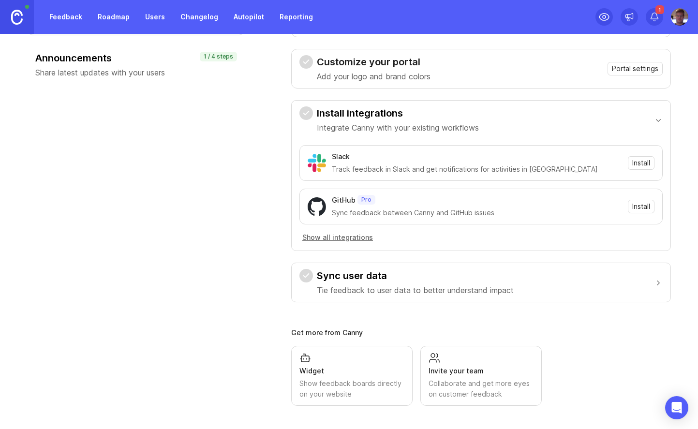
click at [417, 275] on h3 "Sync user data" at bounding box center [415, 276] width 197 height 14
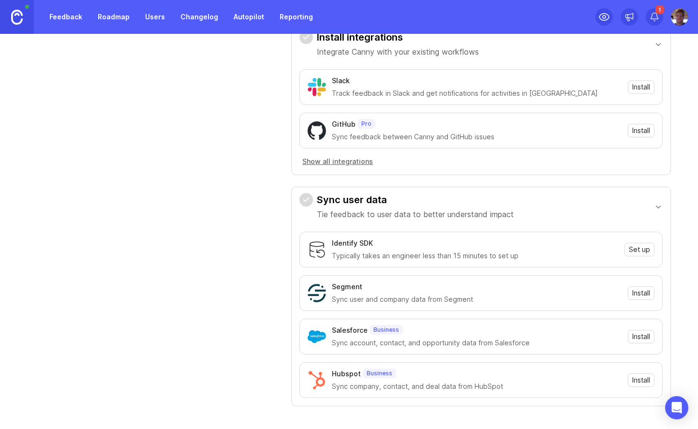
scroll to position [0, 0]
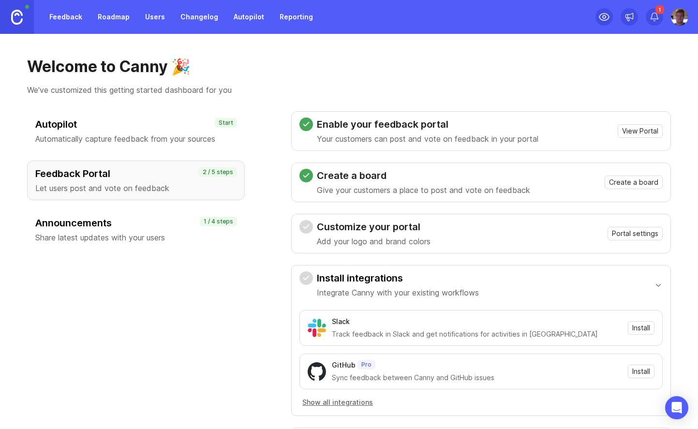
click at [176, 226] on h3 "Announcements" at bounding box center [135, 223] width 201 height 14
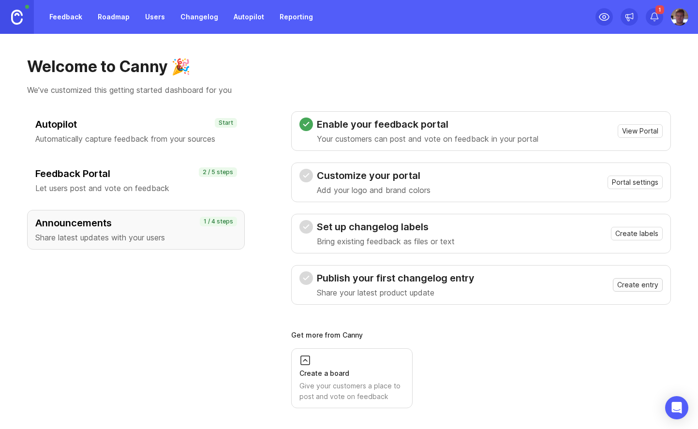
click at [641, 282] on span "Create entry" at bounding box center [637, 285] width 41 height 10
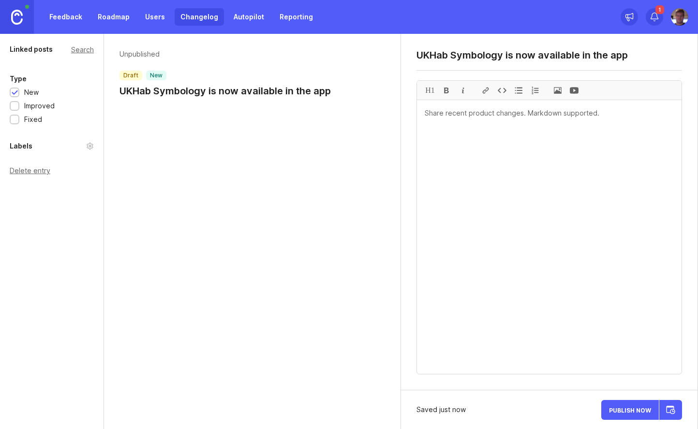
drag, startPoint x: 610, startPoint y: 56, endPoint x: 619, endPoint y: 54, distance: 9.9
click at [611, 56] on textarea "UKHab Symbology is now available in the app" at bounding box center [550, 55] width 266 height 12
type textarea "UKHab Symbology is now available in the Coreo app"
click at [626, 411] on span "Publish Now" at bounding box center [630, 410] width 42 height 6
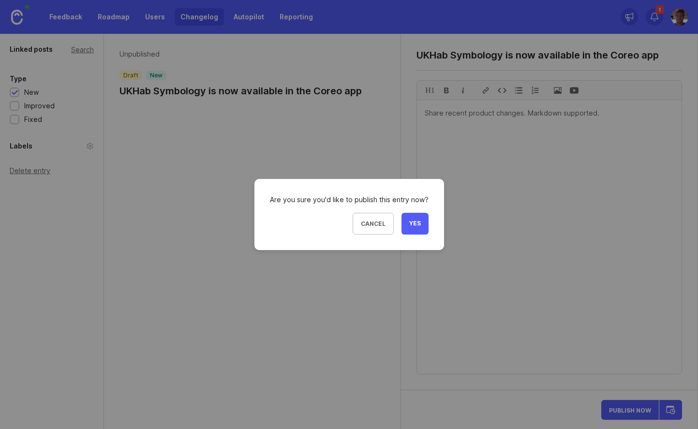
click at [409, 227] on span "Yes" at bounding box center [415, 224] width 12 height 8
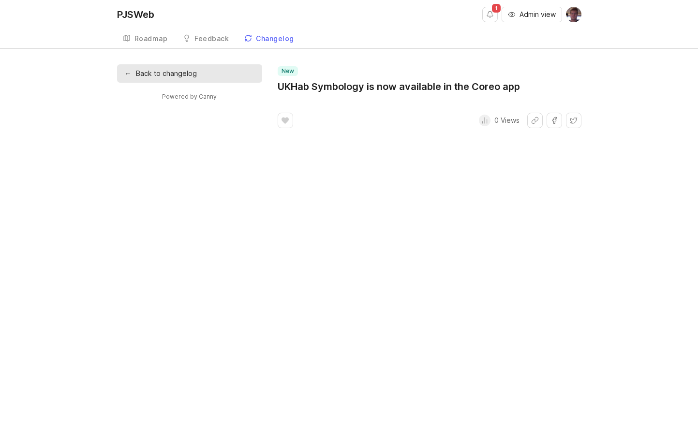
click at [204, 42] on div "Feedback" at bounding box center [212, 38] width 34 height 7
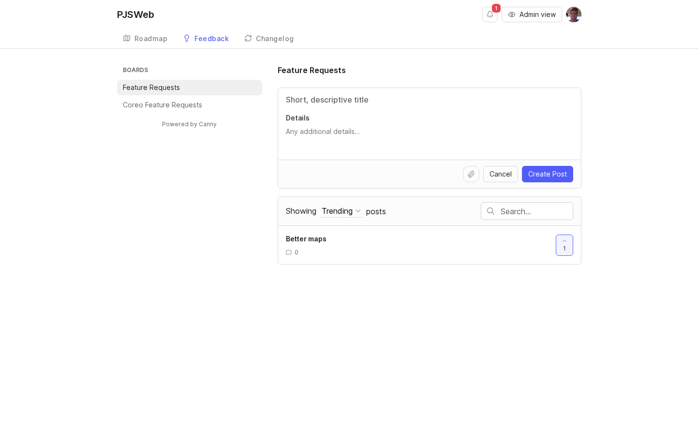
click at [161, 38] on div "Roadmap" at bounding box center [151, 38] width 33 height 7
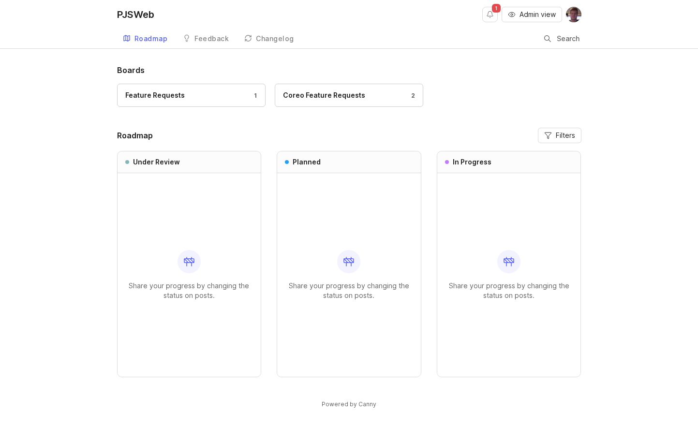
click at [343, 95] on div "Coreo Feature Requests" at bounding box center [324, 95] width 82 height 11
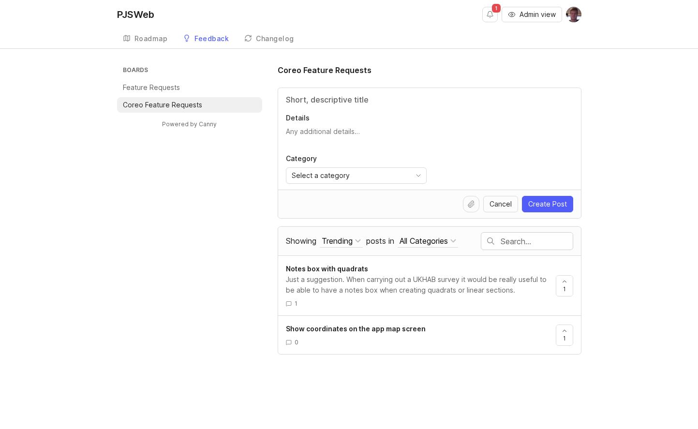
click at [199, 42] on div "Feedback" at bounding box center [212, 38] width 34 height 7
click at [200, 41] on div "Feedback" at bounding box center [212, 38] width 34 height 7
click at [148, 40] on div "Roadmap" at bounding box center [151, 38] width 33 height 7
click at [495, 14] on button "Notifications" at bounding box center [489, 14] width 15 height 15
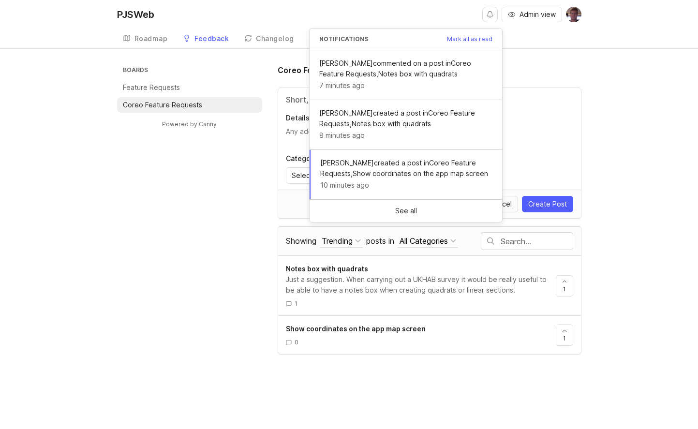
click at [401, 22] on div "Notifications [PERSON_NAME] all as read [PERSON_NAME] commented on a post in Co…" at bounding box center [406, 122] width 194 height 200
click at [400, 20] on div "PJSWeb Admin view Create" at bounding box center [349, 14] width 465 height 29
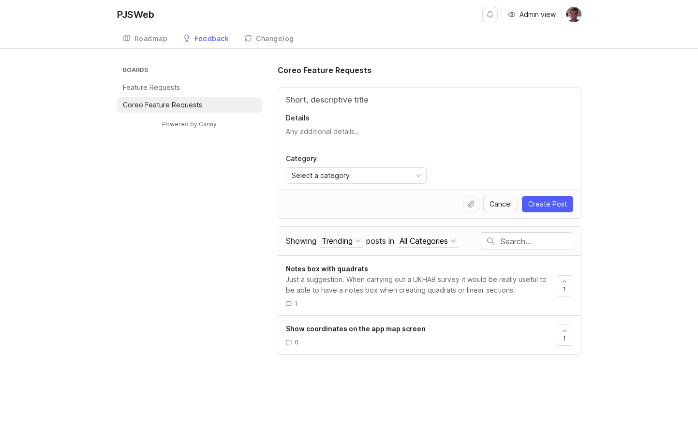
click at [283, 35] on div "Changelog" at bounding box center [275, 38] width 38 height 7
